Goal: Information Seeking & Learning: Learn about a topic

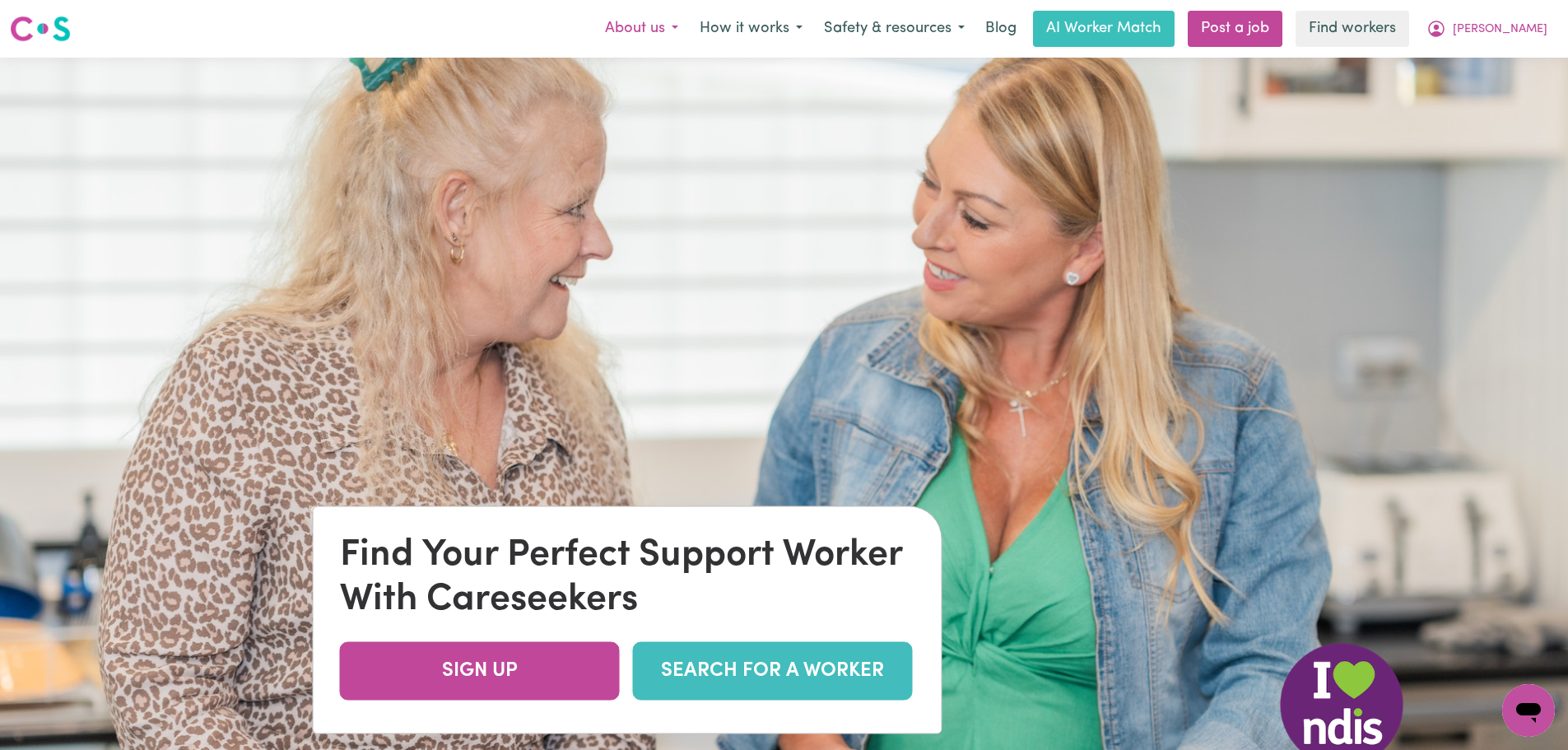
click at [689, 28] on button "About us" at bounding box center [641, 29] width 95 height 35
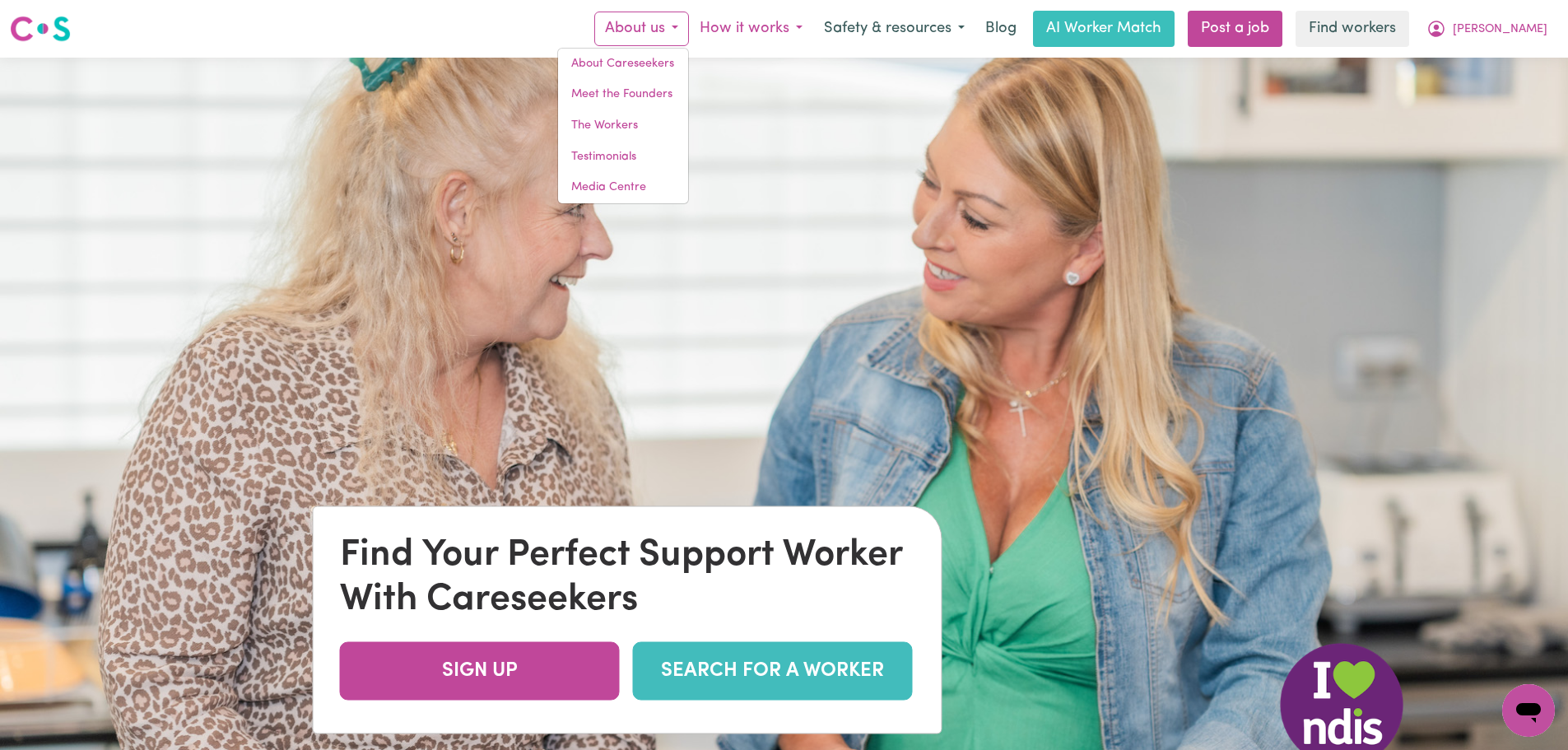
click at [801, 35] on button "How it works" at bounding box center [751, 29] width 125 height 35
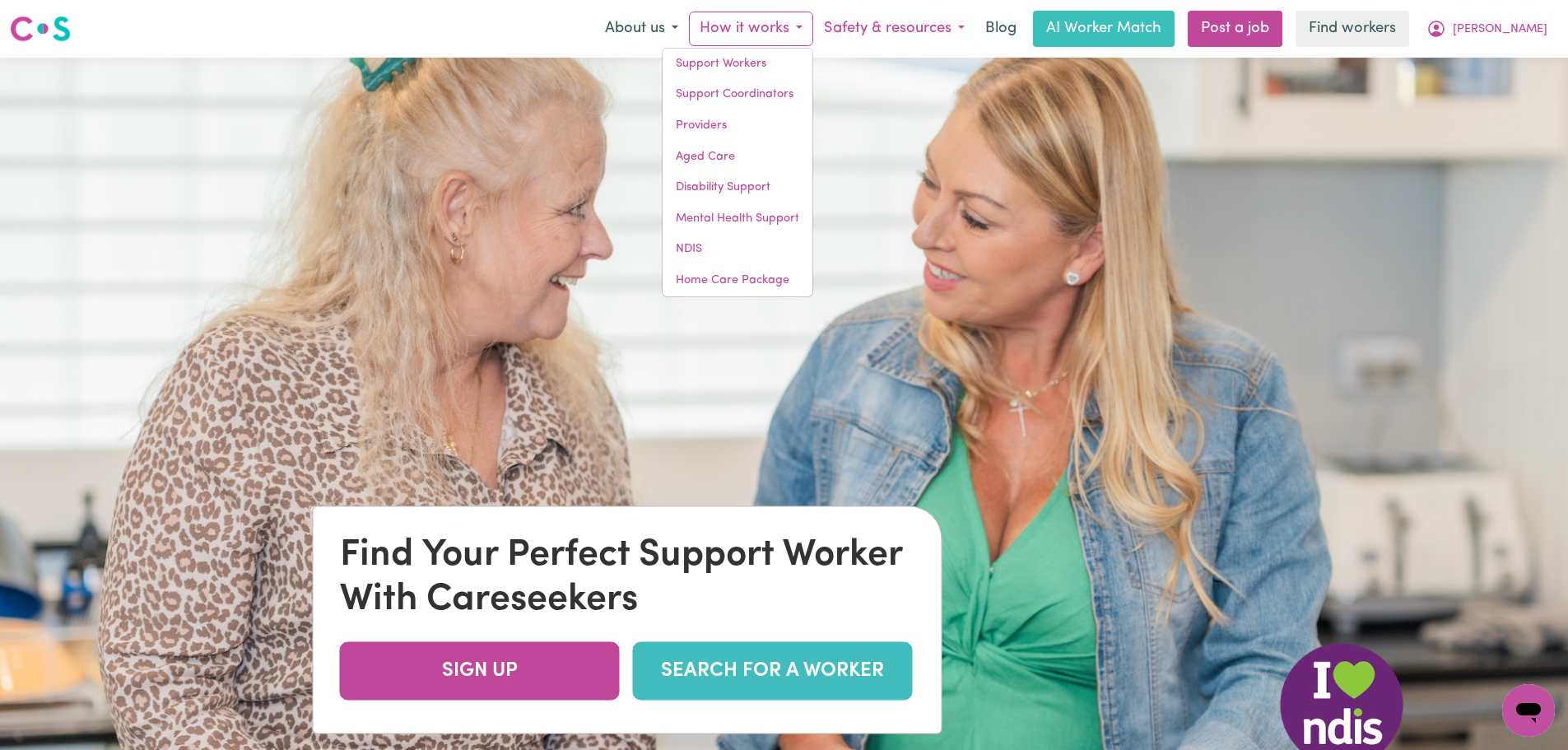
click at [976, 20] on button "Safety & resources" at bounding box center [895, 29] width 162 height 35
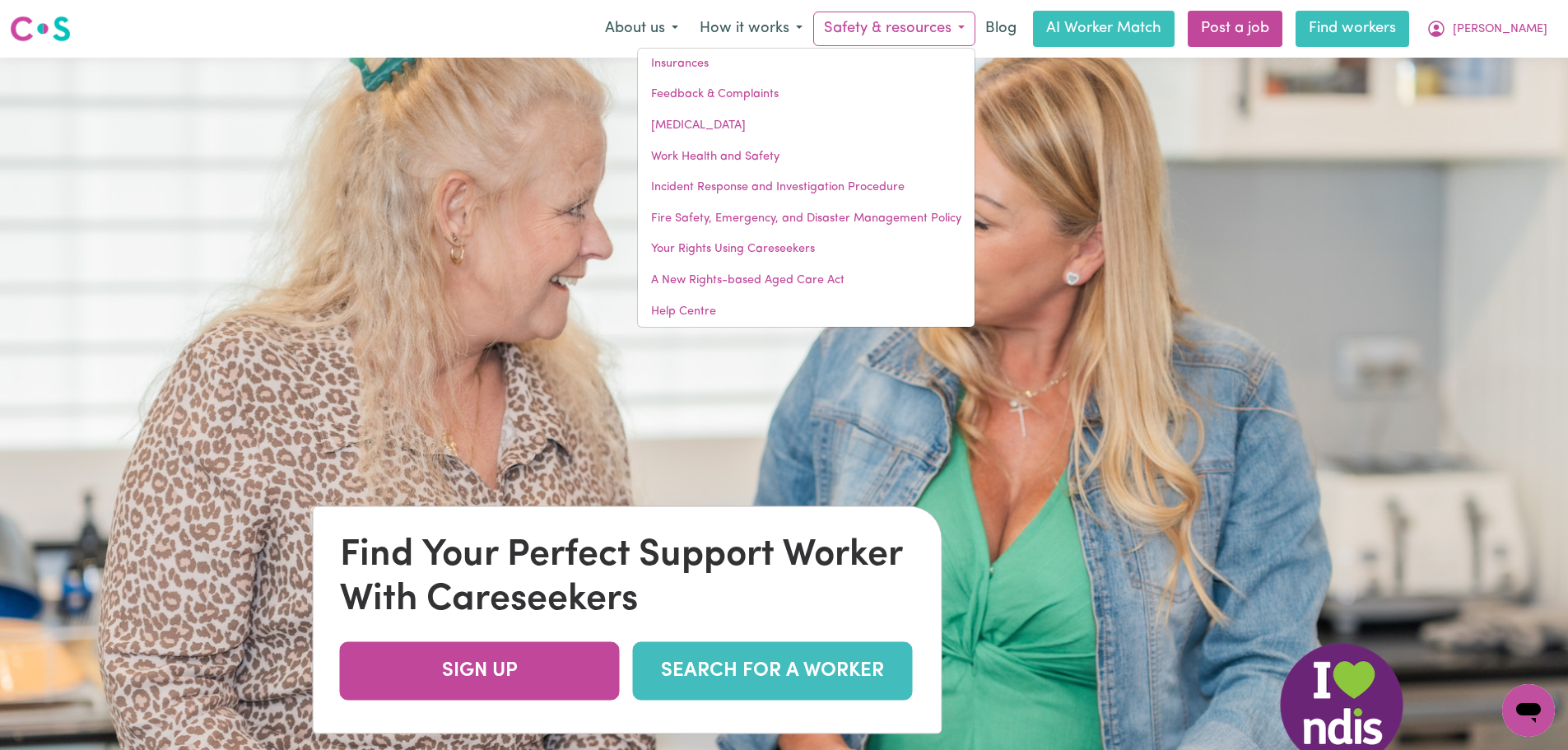
click at [1409, 37] on link "Find workers" at bounding box center [1352, 29] width 114 height 36
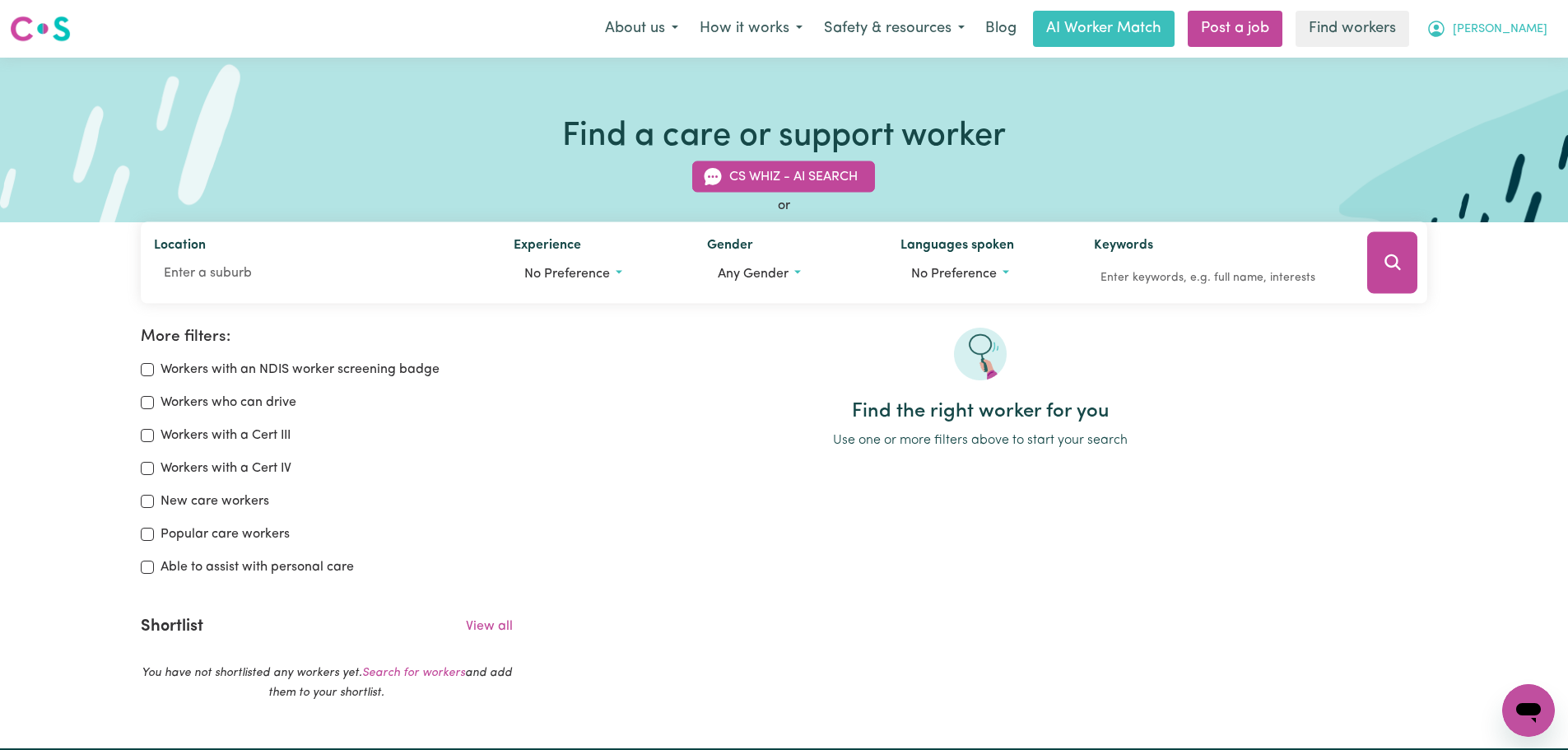
click at [1535, 32] on span "Ingrid" at bounding box center [1500, 29] width 95 height 18
click at [1508, 80] on link "Logout" at bounding box center [1492, 95] width 130 height 32
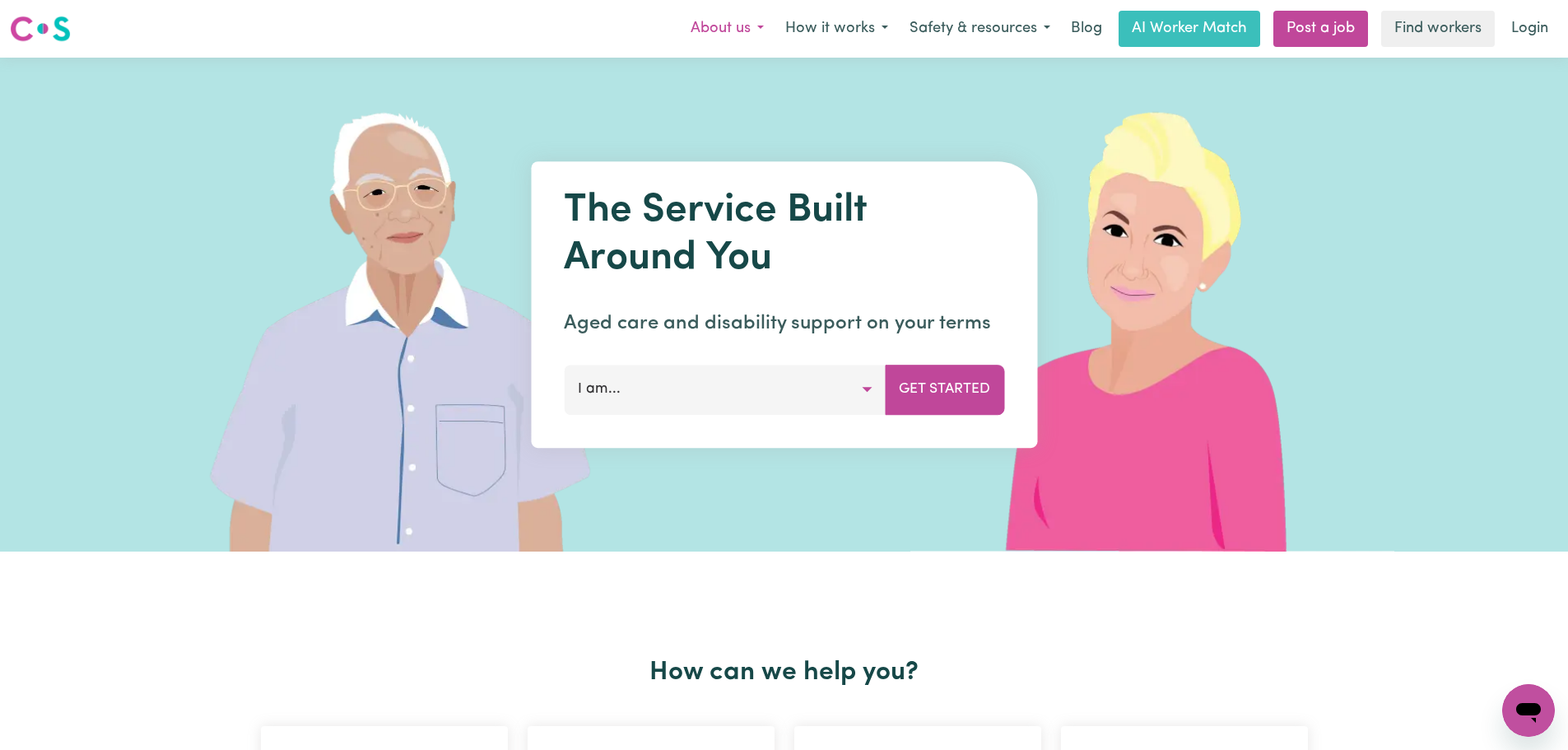
click at [752, 32] on button "About us" at bounding box center [727, 29] width 95 height 35
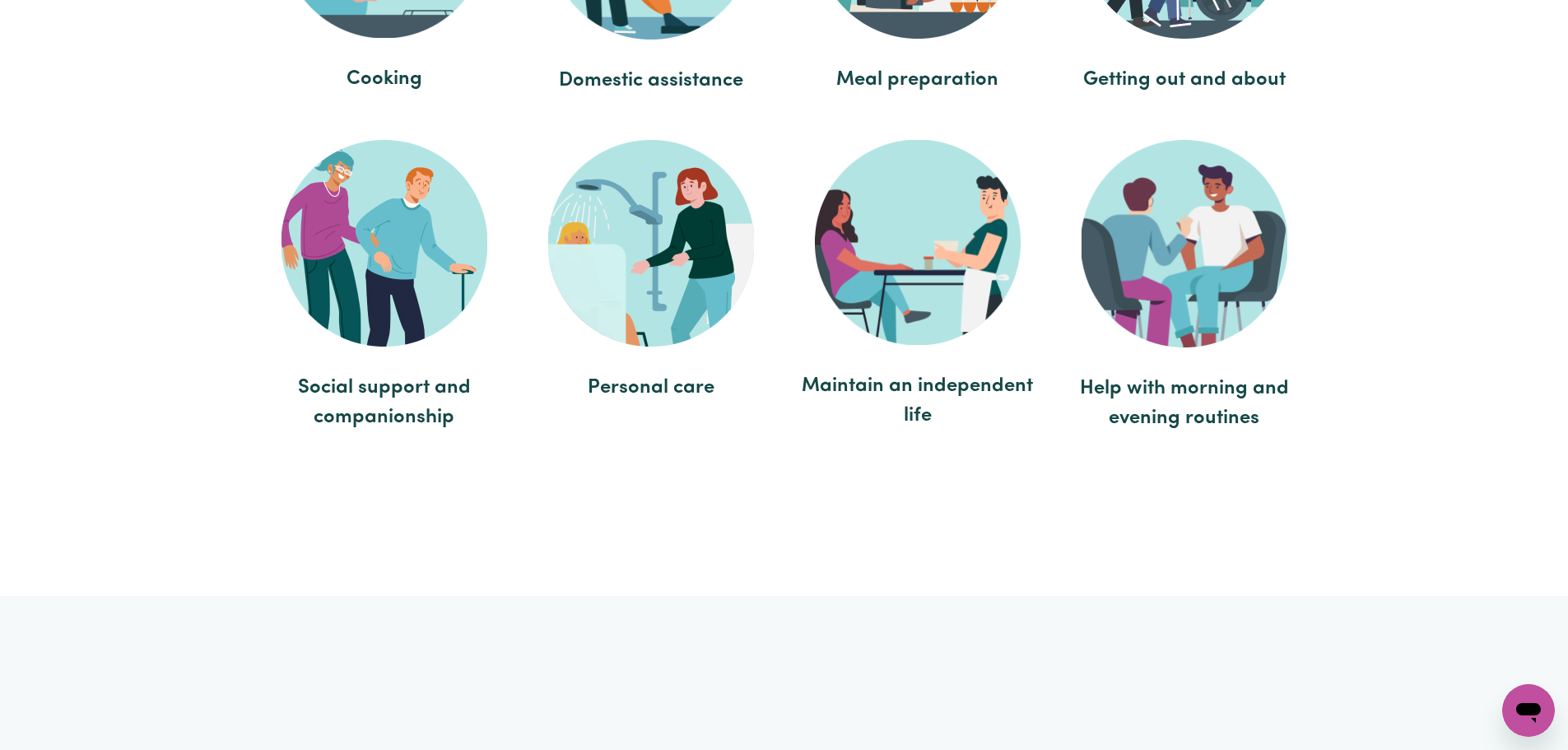
scroll to position [3867, 0]
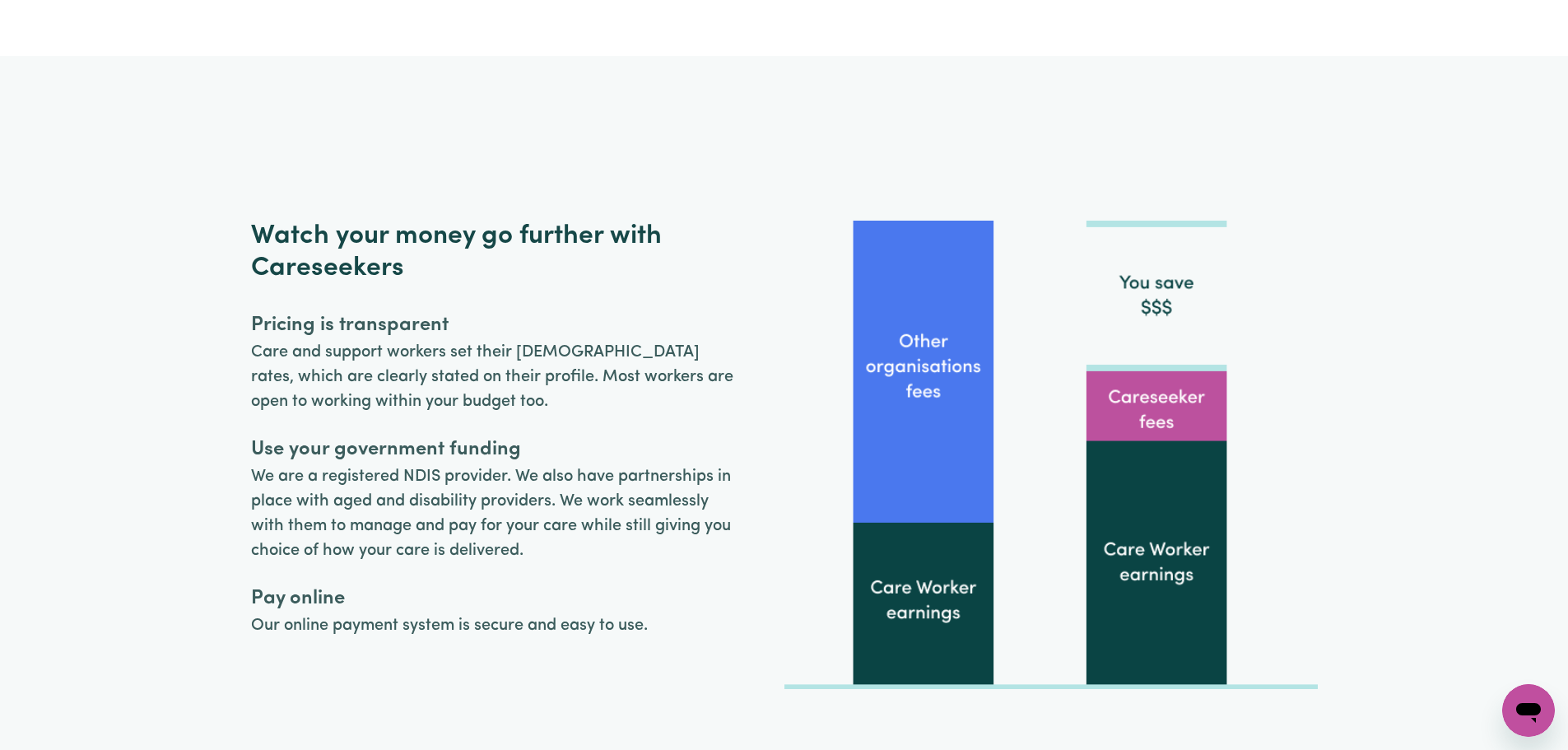
click at [1180, 413] on img at bounding box center [1051, 454] width 533 height 468
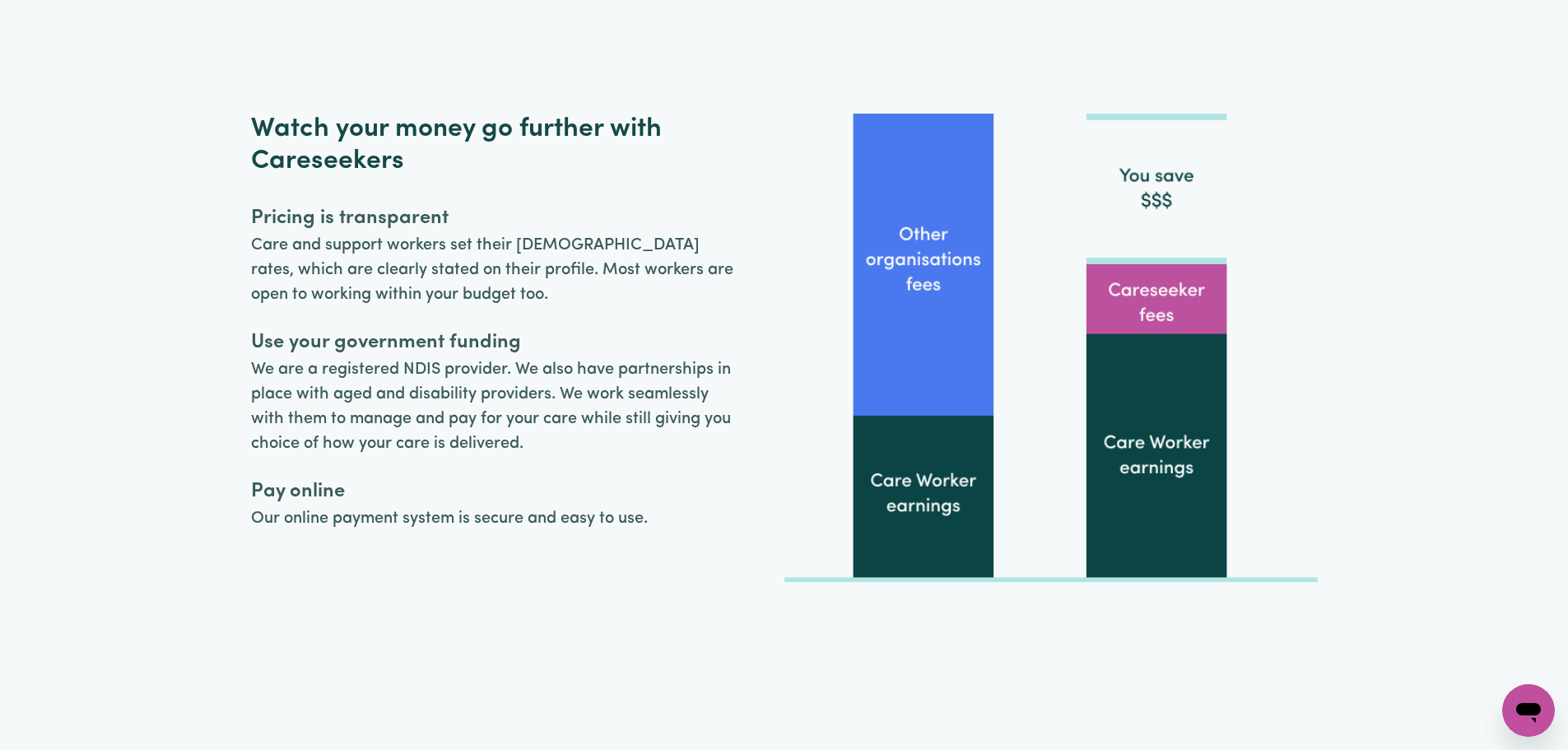
scroll to position [3950, 0]
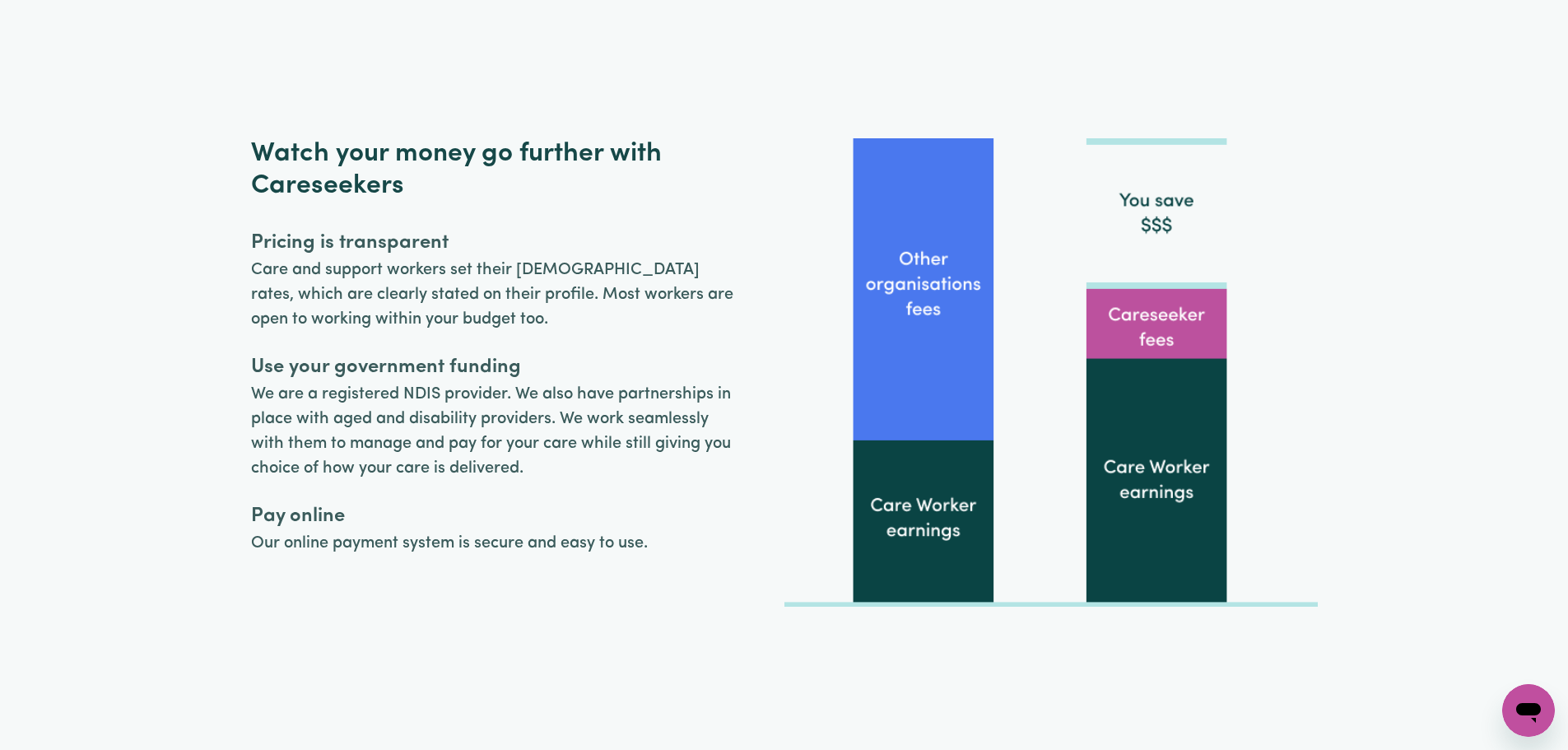
click at [957, 538] on img at bounding box center [1051, 372] width 533 height 468
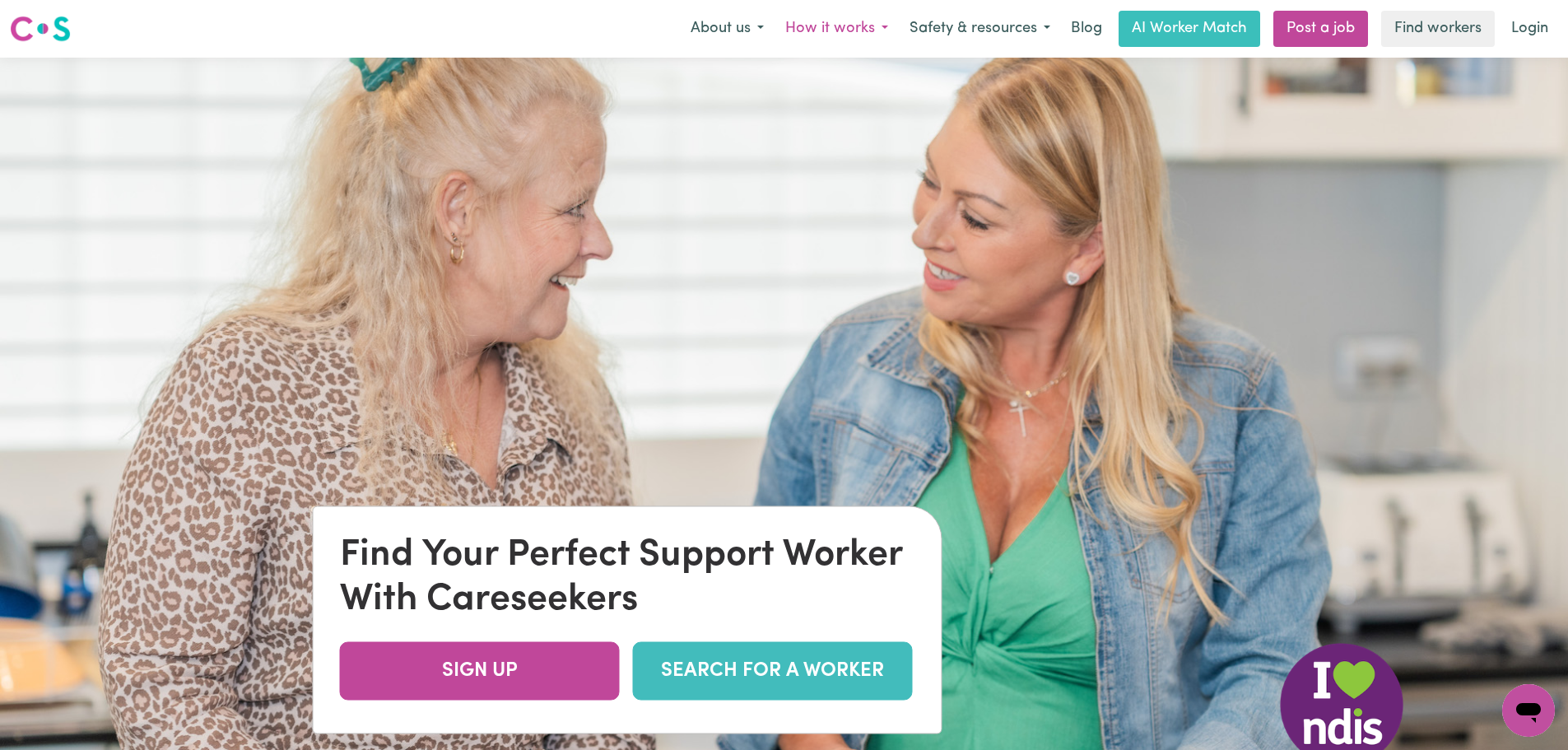
click at [824, 31] on button "How it works" at bounding box center [836, 29] width 125 height 35
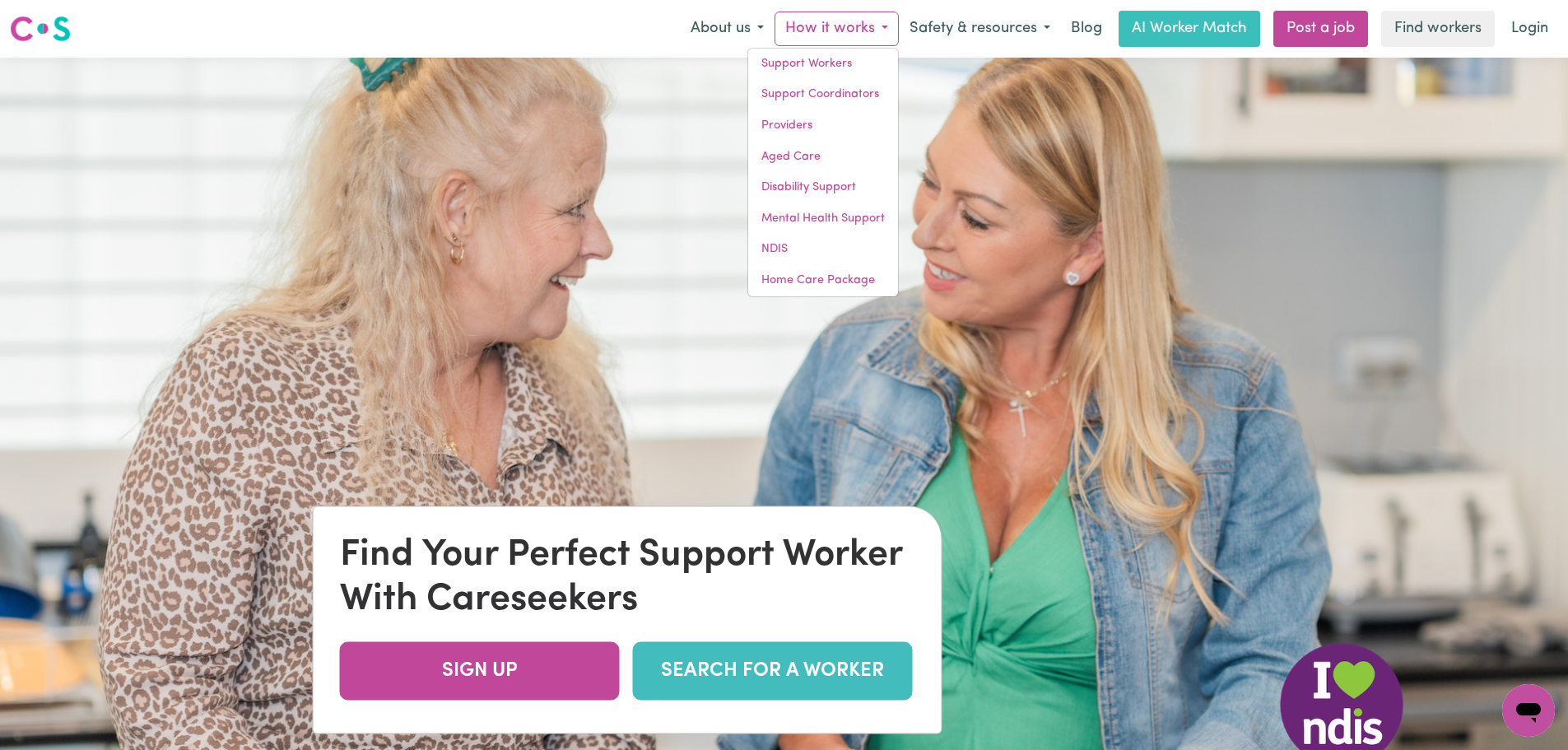
click at [1004, 10] on div "Menu About us How it works Support Workers Support Coordinators Providers Aged …" at bounding box center [784, 29] width 1568 height 38
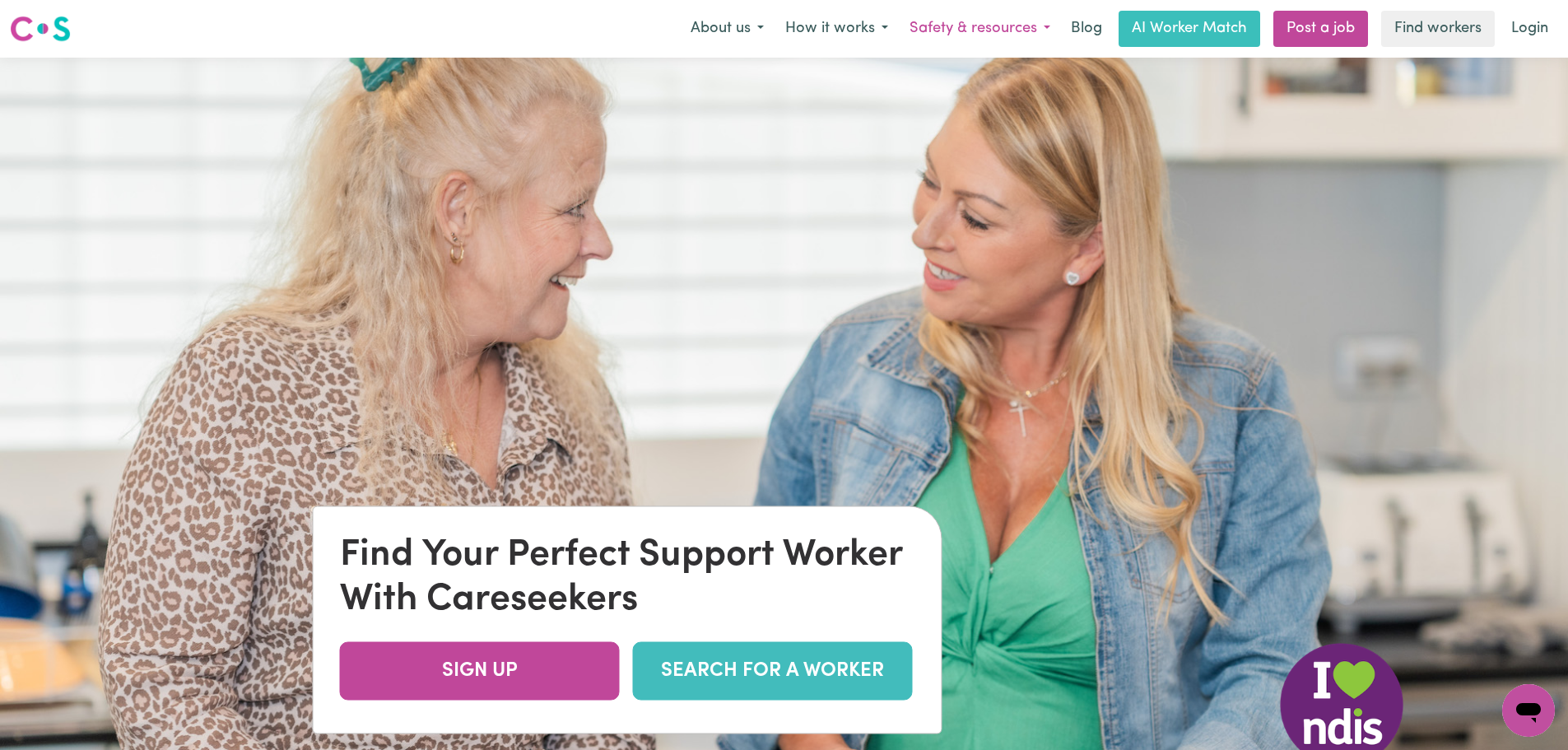
click at [1017, 23] on button "Safety & resources" at bounding box center [980, 29] width 162 height 35
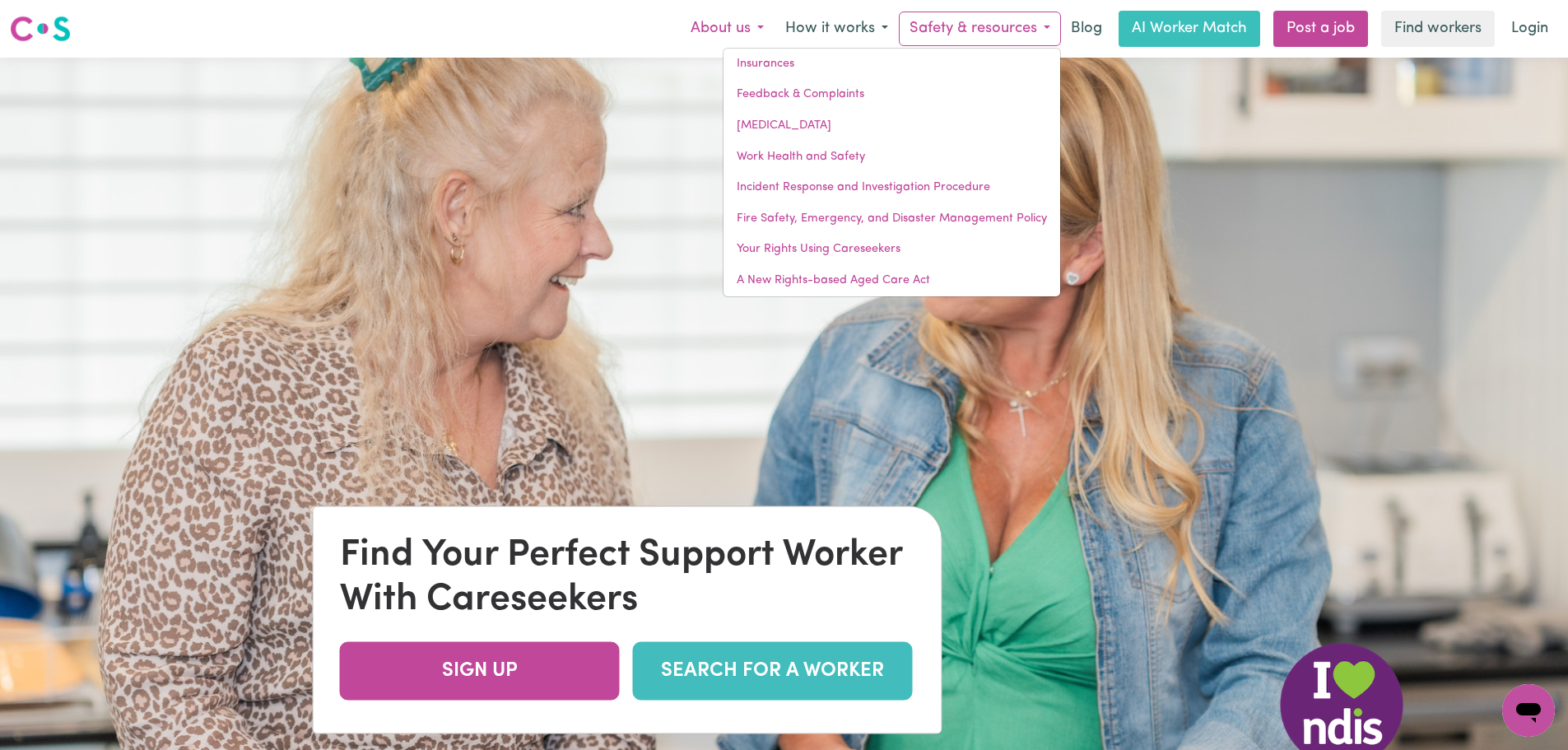
click at [715, 23] on button "About us" at bounding box center [727, 29] width 95 height 35
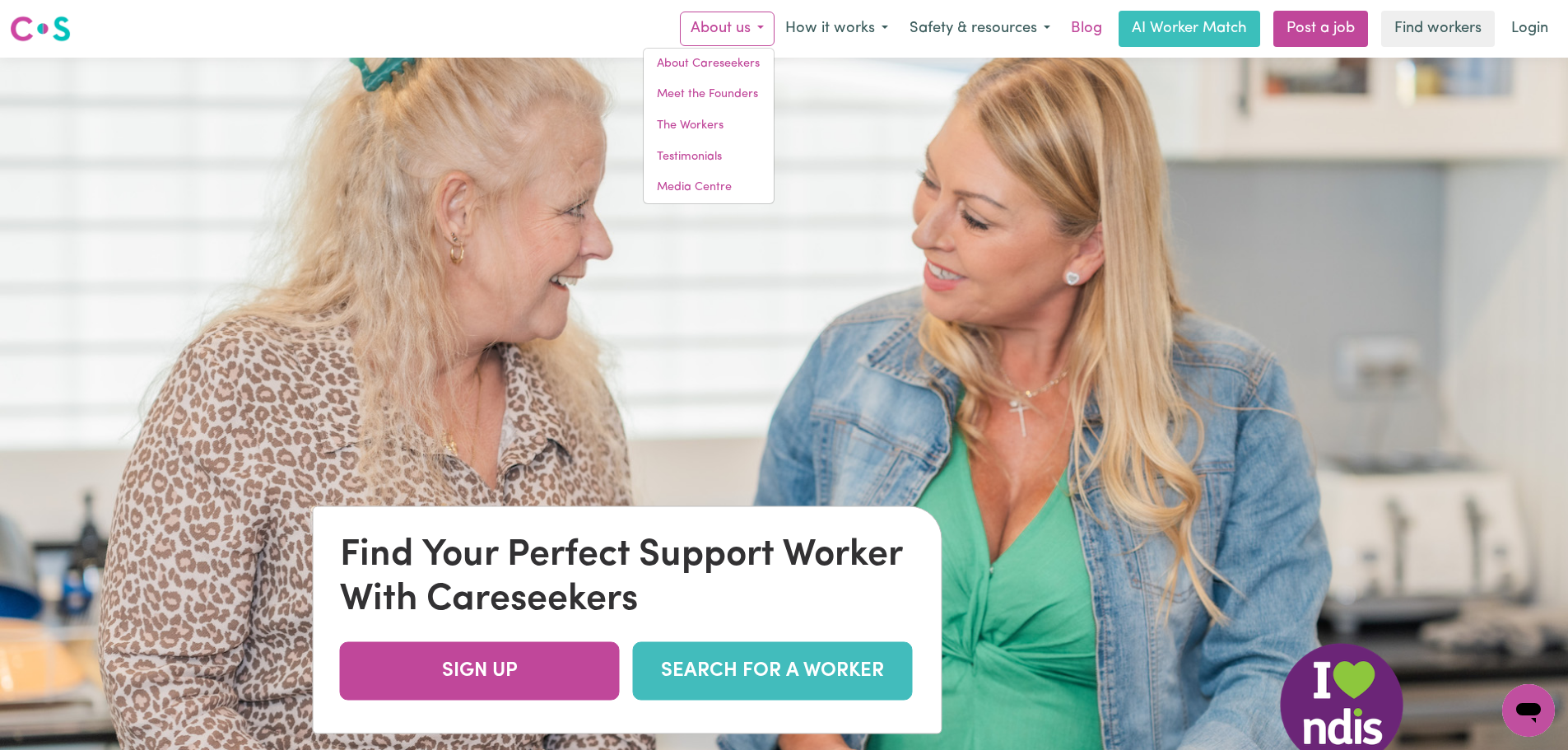
click at [1080, 36] on link "Blog" at bounding box center [1087, 29] width 51 height 36
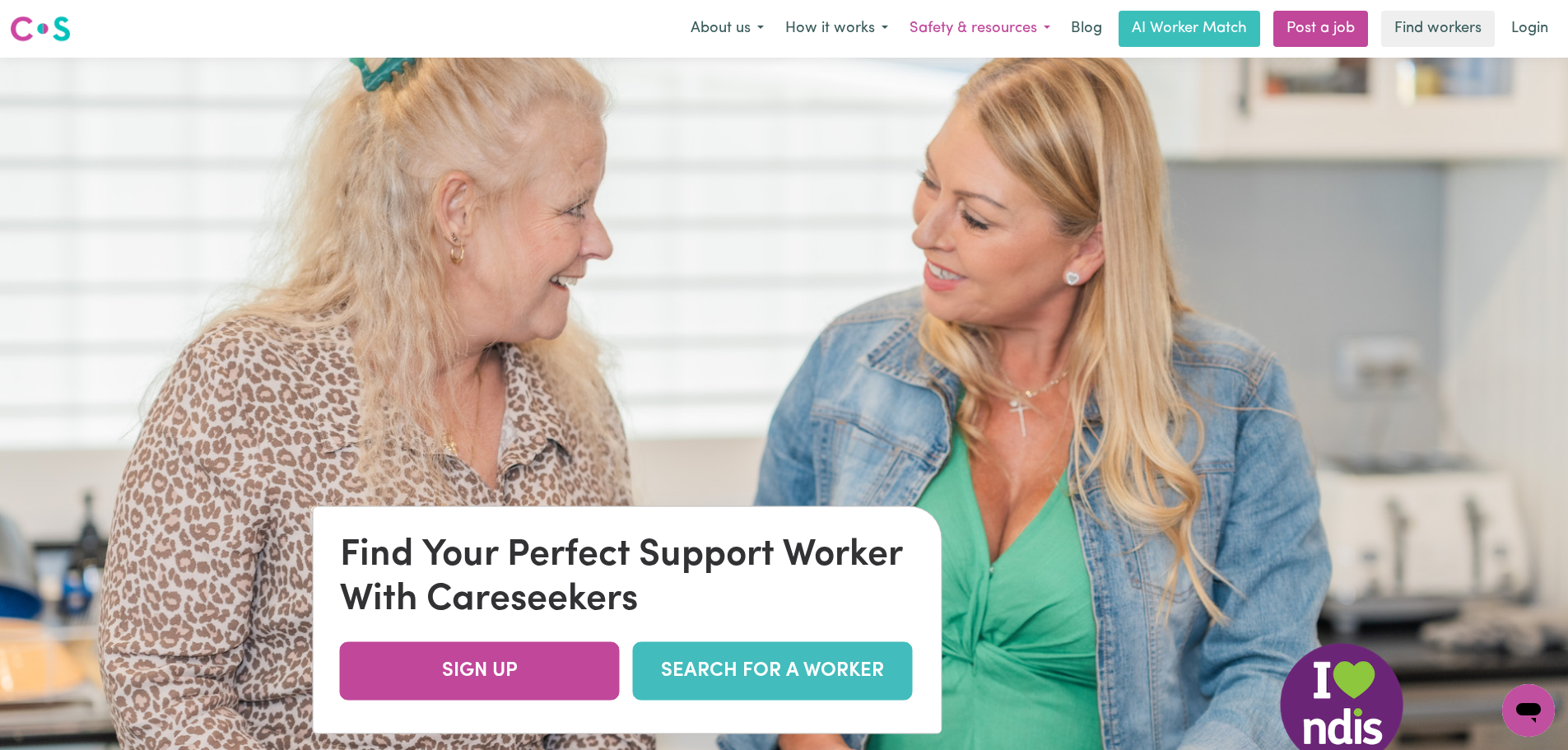
click at [1007, 18] on button "Safety & resources" at bounding box center [980, 29] width 162 height 35
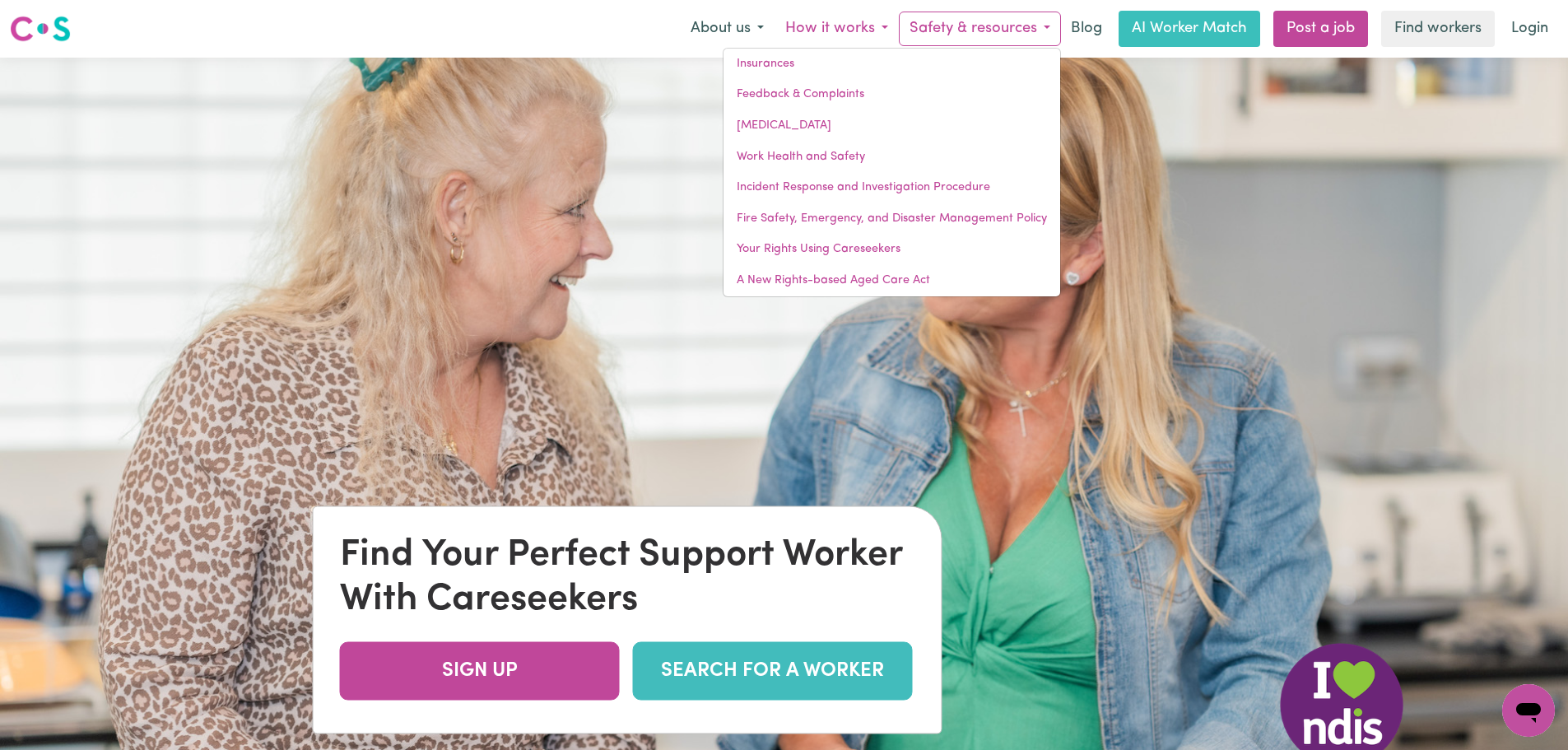
click at [848, 22] on button "How it works" at bounding box center [836, 29] width 125 height 35
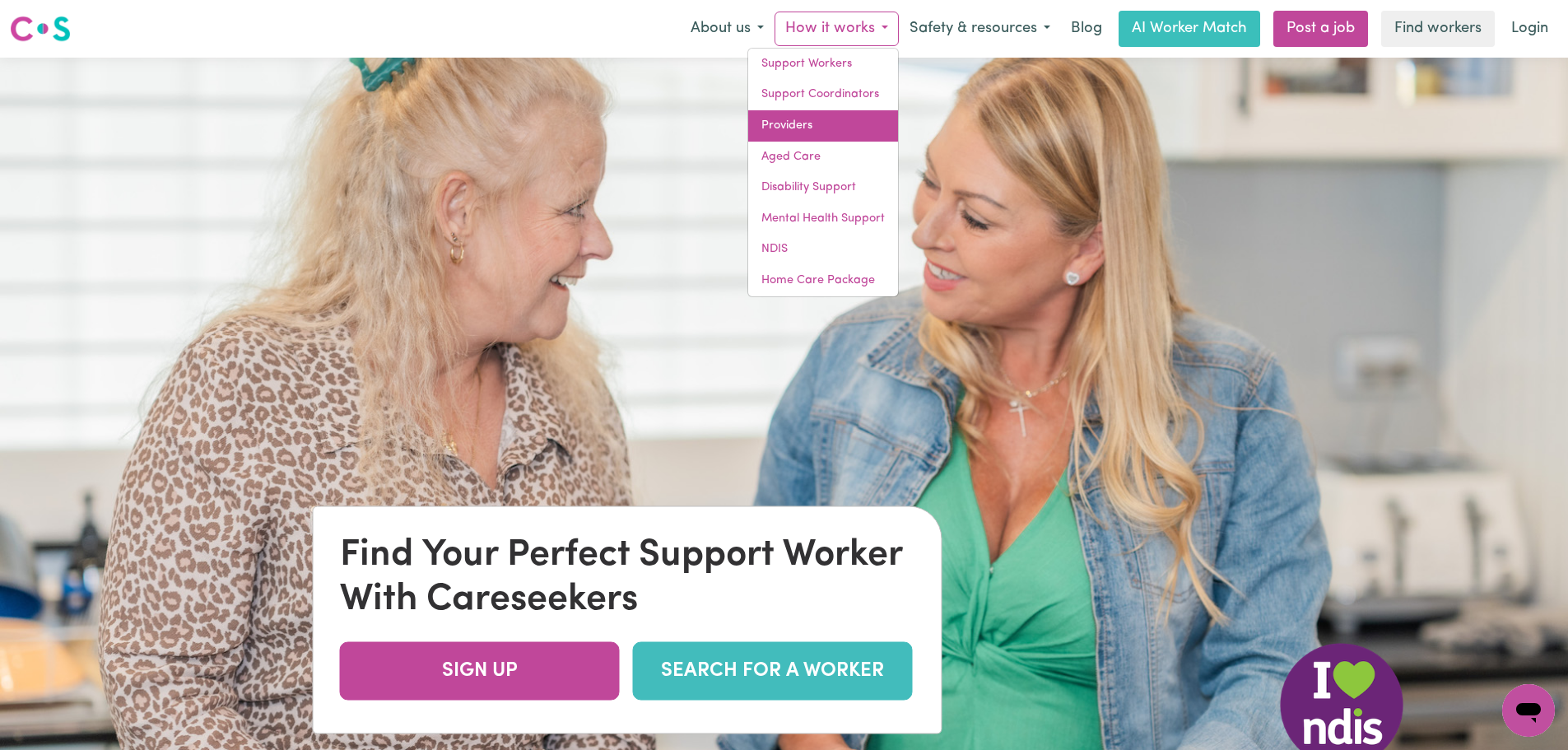
click at [848, 122] on link "Providers" at bounding box center [824, 125] width 150 height 32
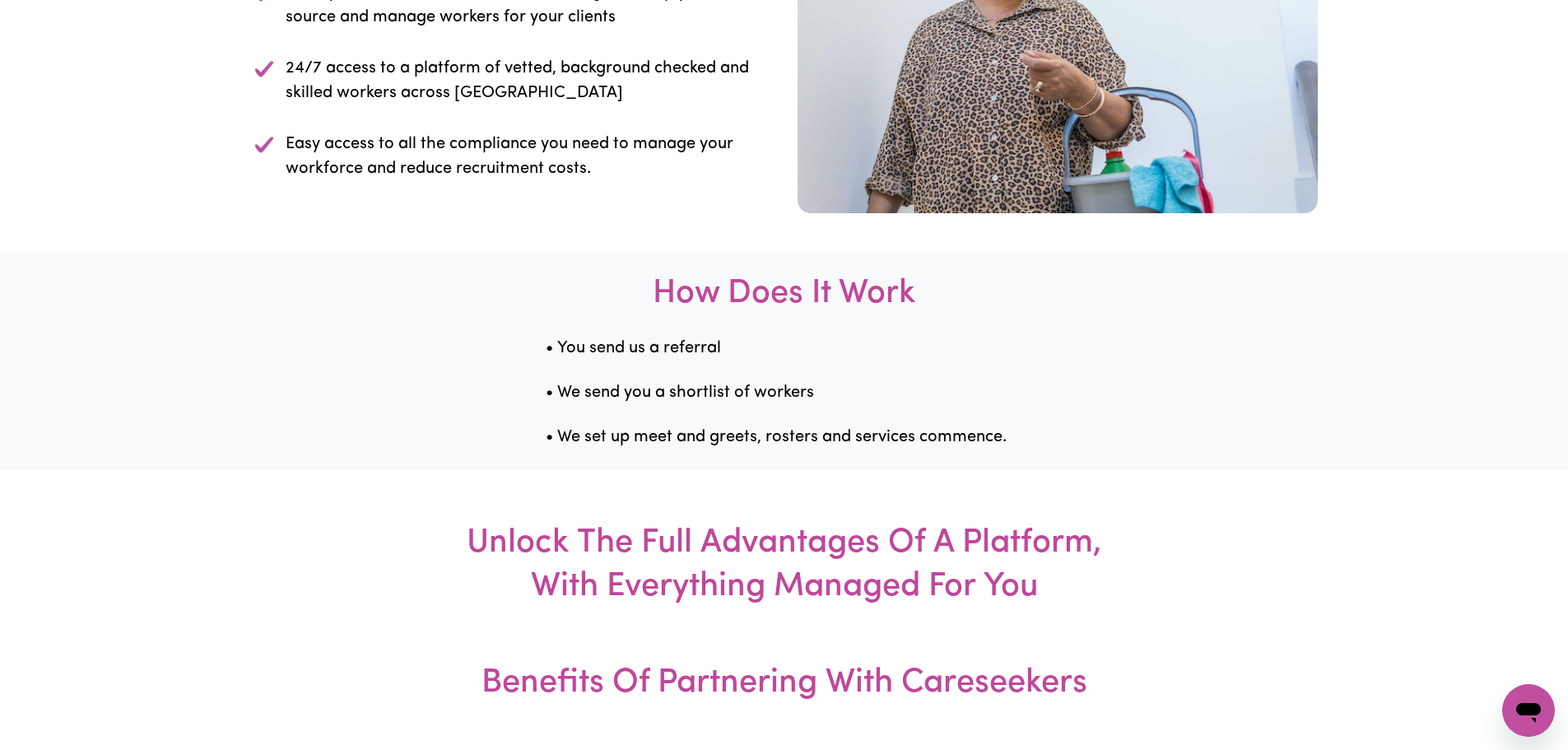
scroll to position [2550, 0]
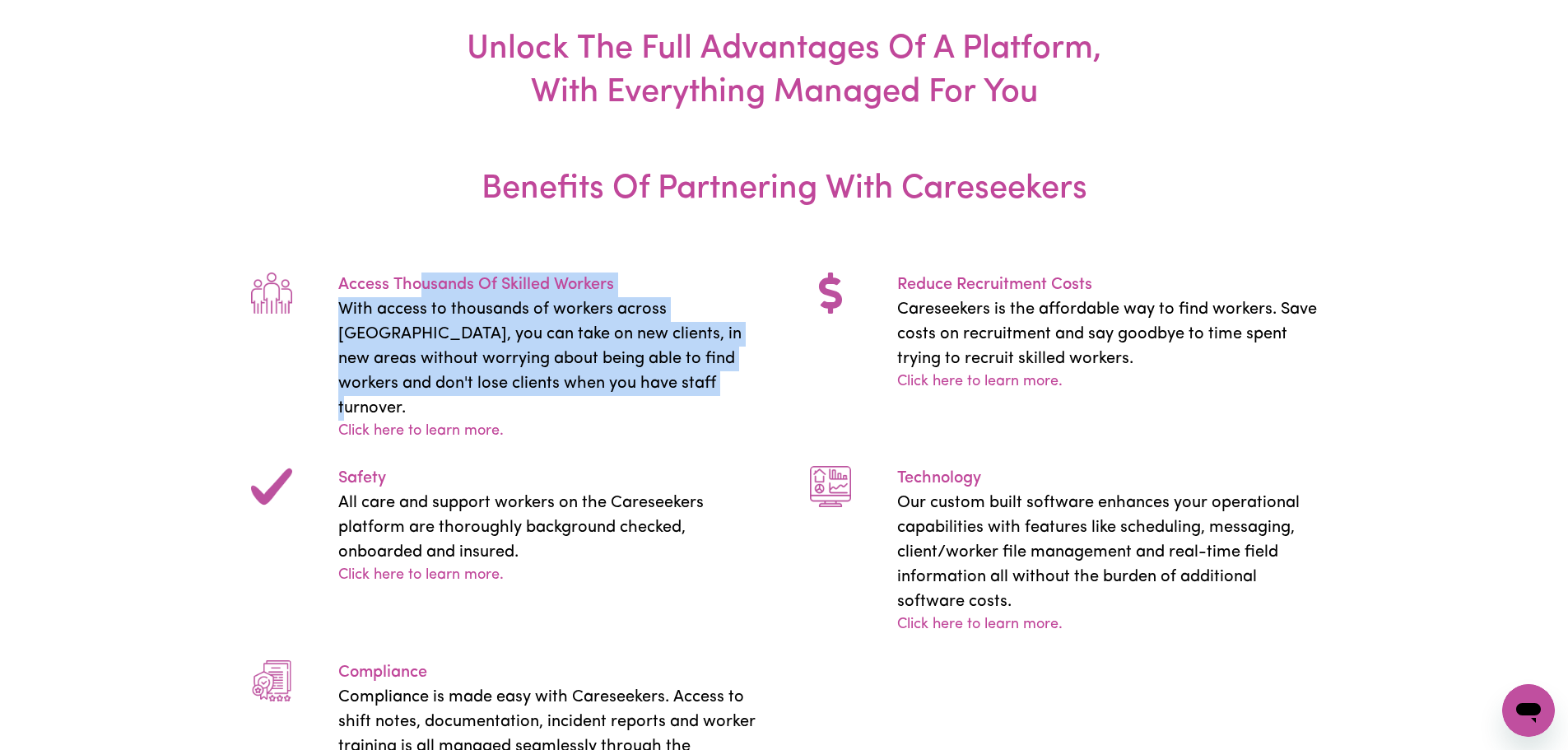
drag, startPoint x: 434, startPoint y: 293, endPoint x: 664, endPoint y: 407, distance: 256.7
click at [664, 407] on div "Access Thousands Of Skilled Workers With access to thousands of workers across …" at bounding box center [551, 358] width 427 height 171
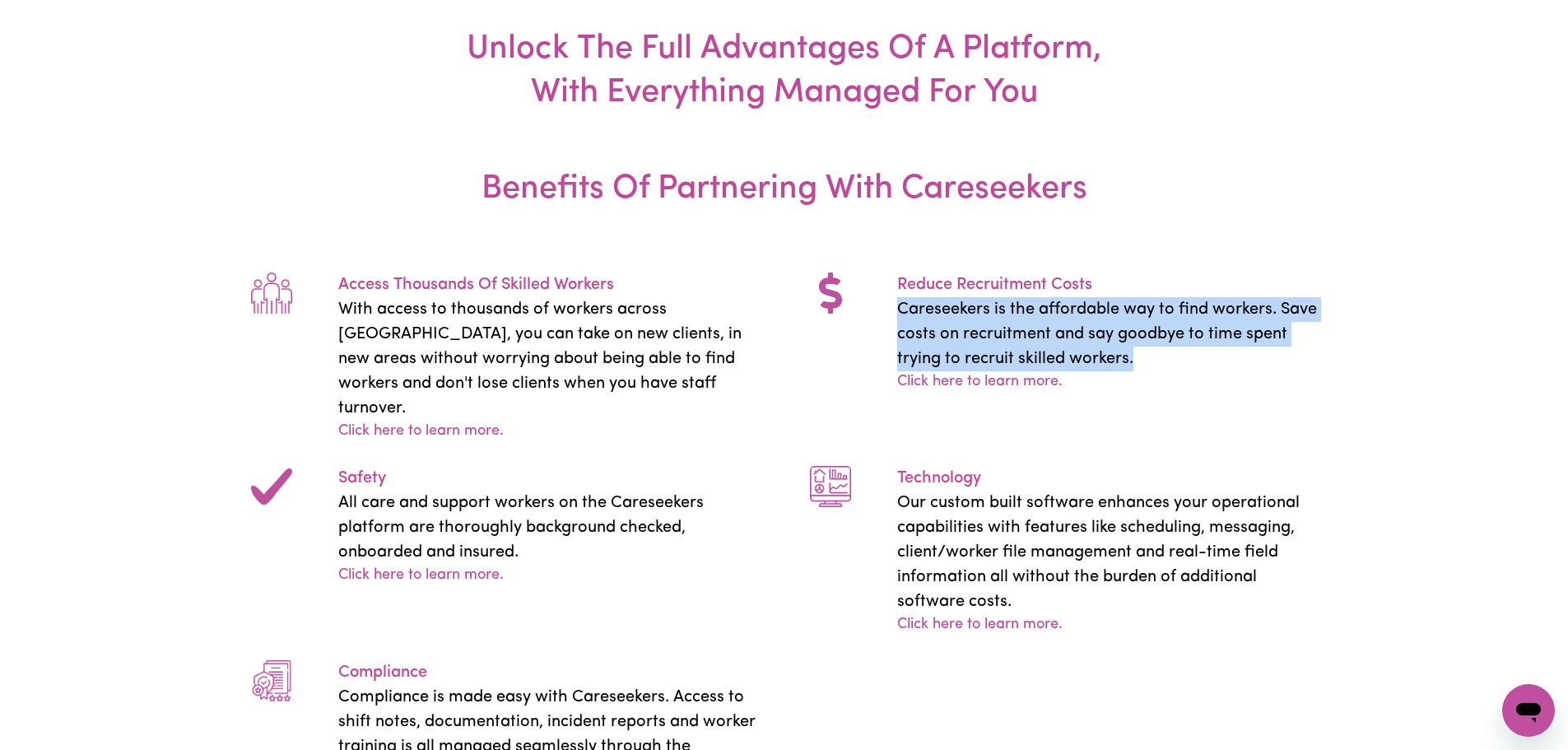
drag, startPoint x: 890, startPoint y: 312, endPoint x: 1255, endPoint y: 352, distance: 367.2
click at [1255, 352] on div "Reduce Recruitment Costs Careseekers is the affordable way to find workers. Sav…" at bounding box center [1110, 333] width 466 height 121
click at [1255, 352] on p "Careseekers is the affordable way to find workers. Save costs on recruitment an…" at bounding box center [1110, 334] width 427 height 74
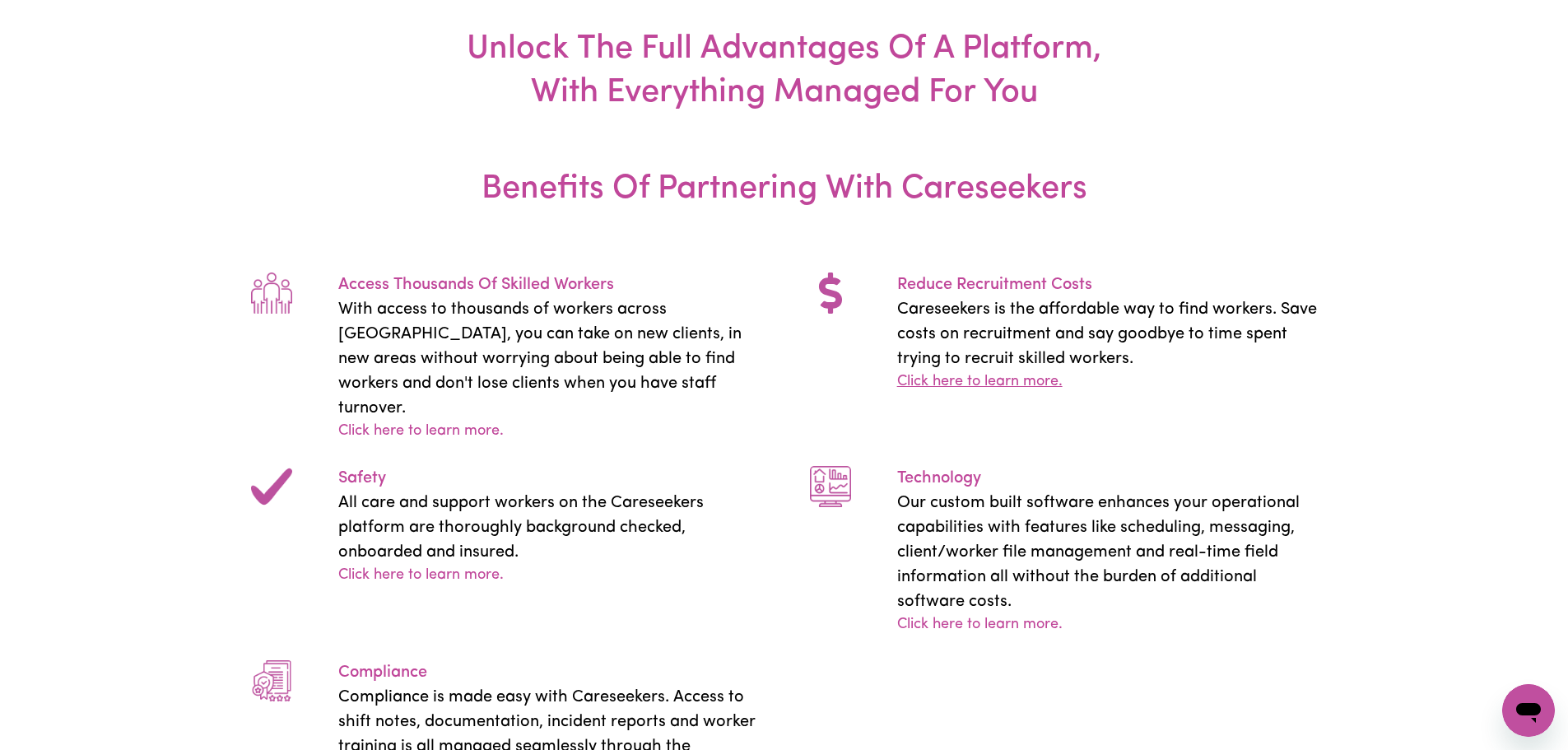
click at [1014, 382] on link "Click here to learn more." at bounding box center [980, 382] width 166 height 22
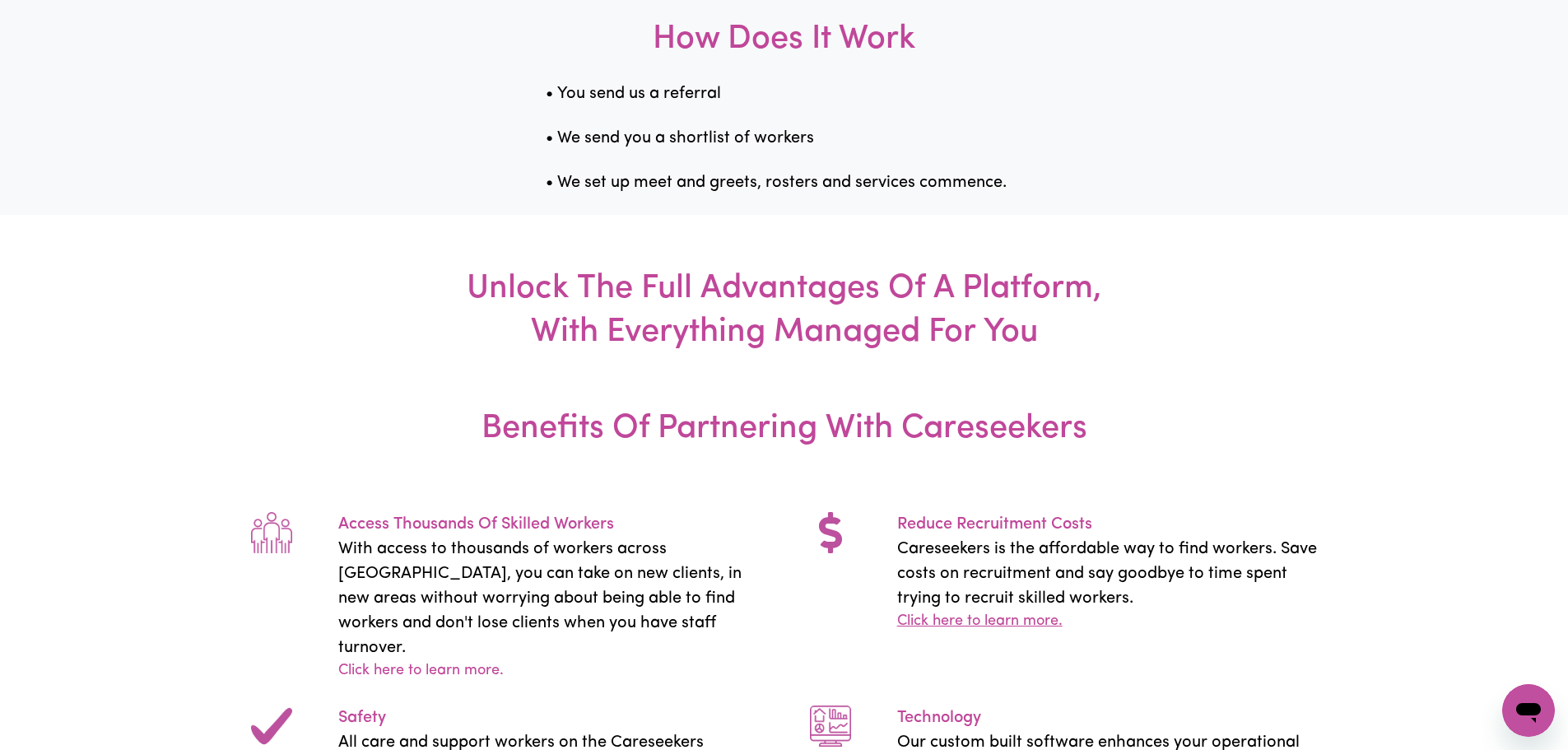
scroll to position [2715, 0]
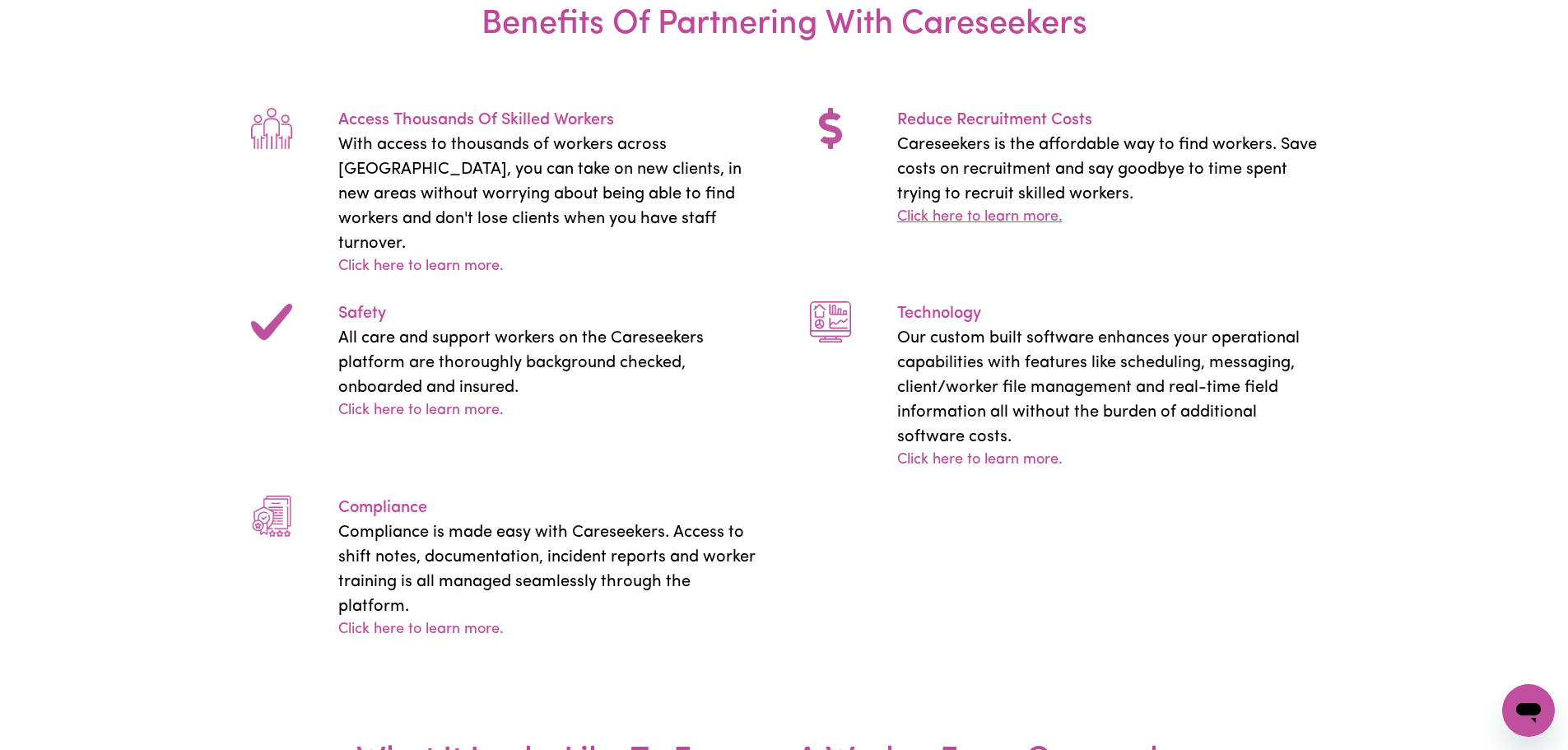
click at [1035, 208] on link "Click here to learn more." at bounding box center [980, 218] width 166 height 22
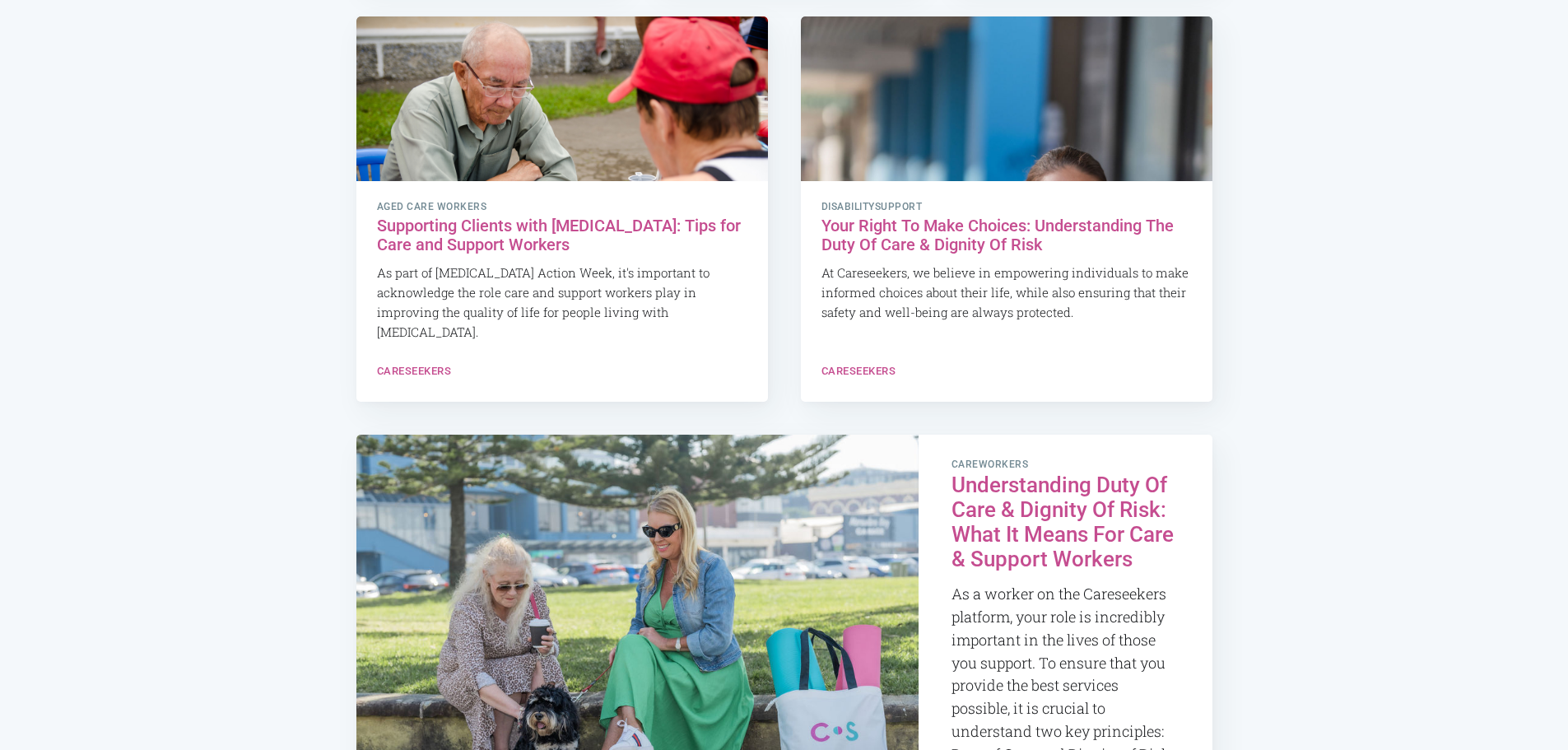
scroll to position [2650, 0]
